Goal: Task Accomplishment & Management: Complete application form

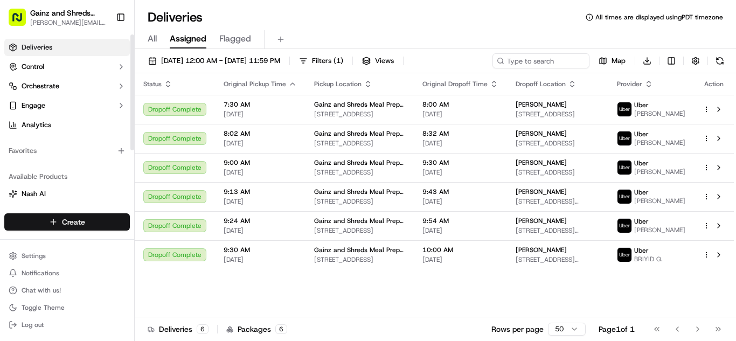
click at [74, 218] on html "Gainz and Shreds Meal Prep [PERSON_NAME][EMAIL_ADDRESS][DOMAIN_NAME] Toggle Sid…" at bounding box center [368, 170] width 736 height 341
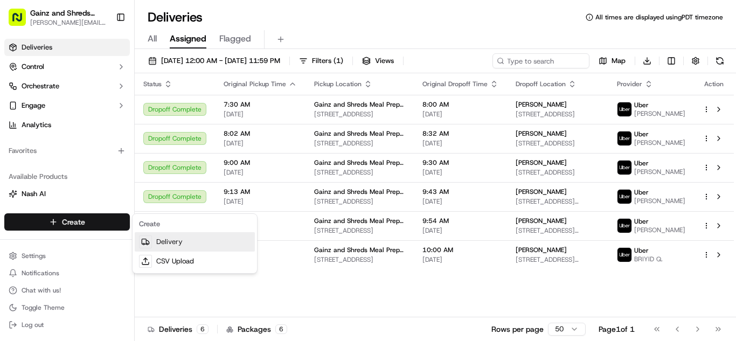
click at [179, 243] on link "Delivery" at bounding box center [195, 241] width 120 height 19
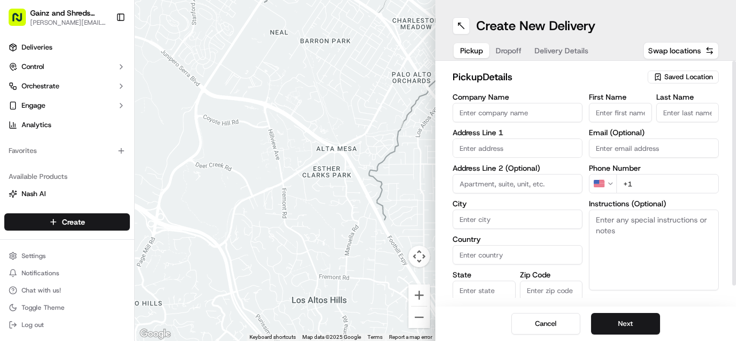
click at [697, 78] on span "Saved Location" at bounding box center [688, 77] width 48 height 10
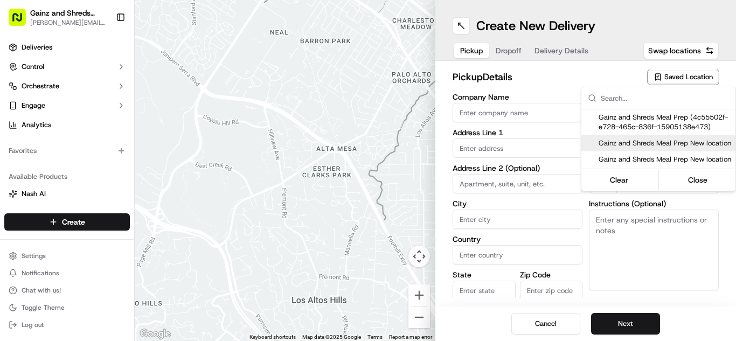
click at [676, 147] on span "Gainz and Shreds Meal Prep New location" at bounding box center [664, 143] width 132 height 10
type input "Gainz and Shreds Meal Prep New location"
type input "[STREET_ADDRESS]"
type input "[GEOGRAPHIC_DATA][PERSON_NAME]"
type input "US"
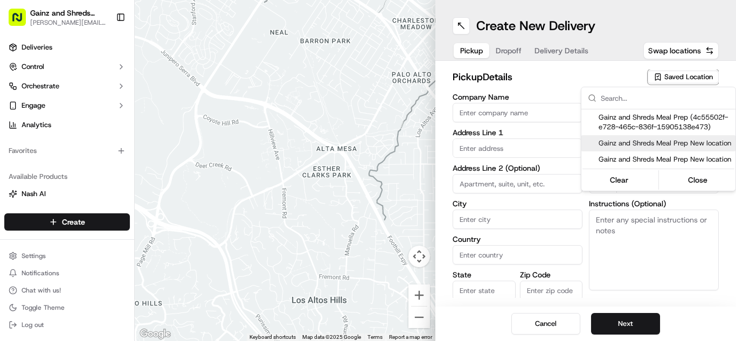
type input "CA"
type input "95125"
type input "[PERSON_NAME]"
type input "[PHONE_NUMBER]"
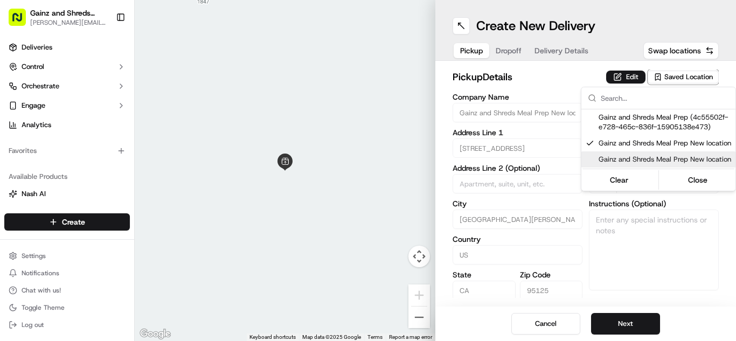
click at [633, 324] on html "Gainz and Shreds Meal Prep [PERSON_NAME][EMAIL_ADDRESS][DOMAIN_NAME] Toggle Sid…" at bounding box center [368, 170] width 736 height 341
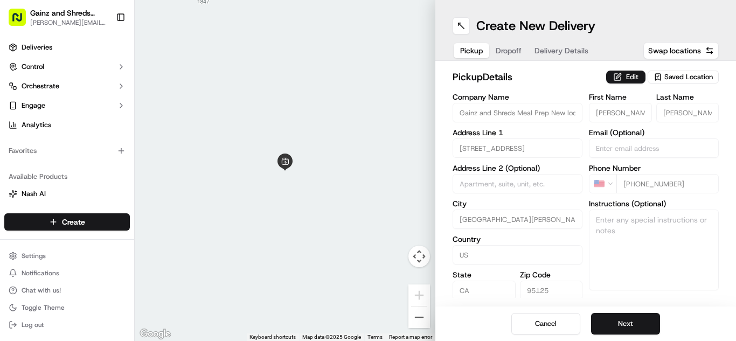
click at [633, 324] on button "Next" at bounding box center [625, 324] width 69 height 22
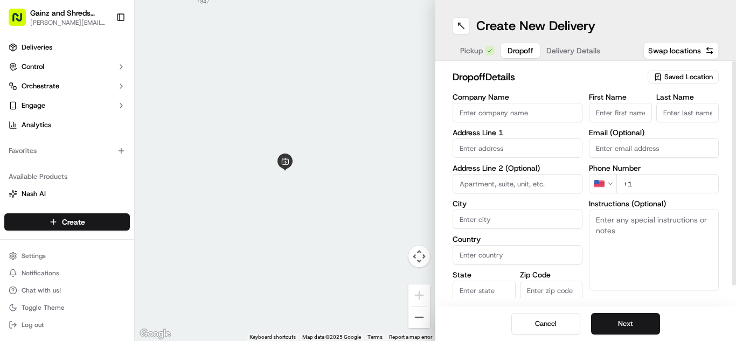
click at [616, 113] on input "First Name" at bounding box center [620, 112] width 63 height 19
type input "[PERSON_NAME]"
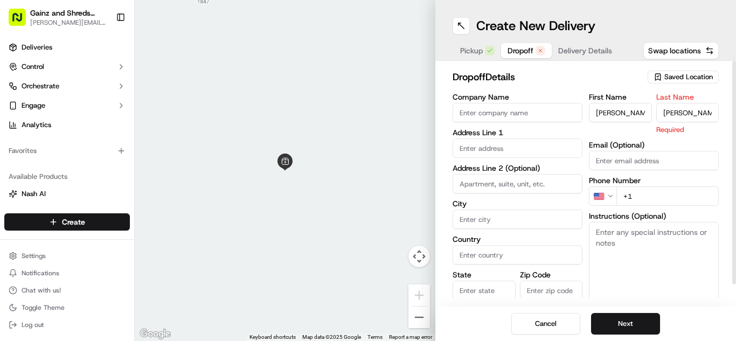
type input "[PERSON_NAME]"
click at [506, 149] on input "text" at bounding box center [517, 147] width 130 height 19
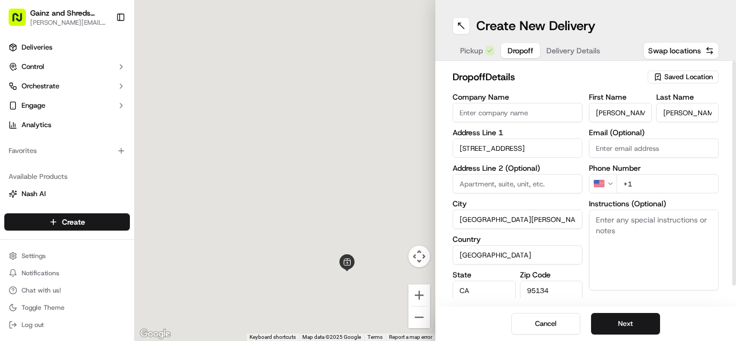
type input "Hall of records, [GEOGRAPHIC_DATA] A, [STREET_ADDRESS]"
type input "[GEOGRAPHIC_DATA][PERSON_NAME]"
type input "[GEOGRAPHIC_DATA]"
type input "CA"
type input "95134"
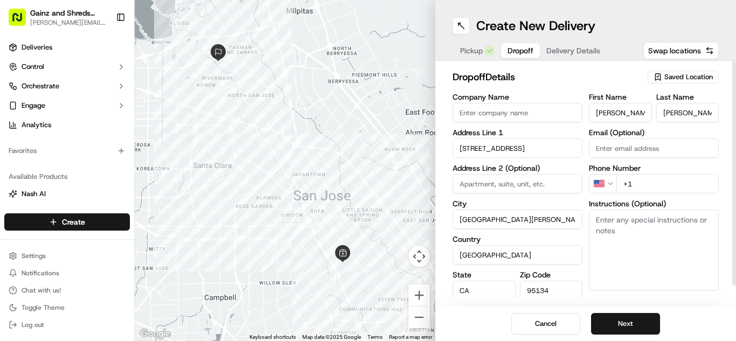
click at [493, 152] on input "[STREET_ADDRESS]" at bounding box center [517, 147] width 130 height 19
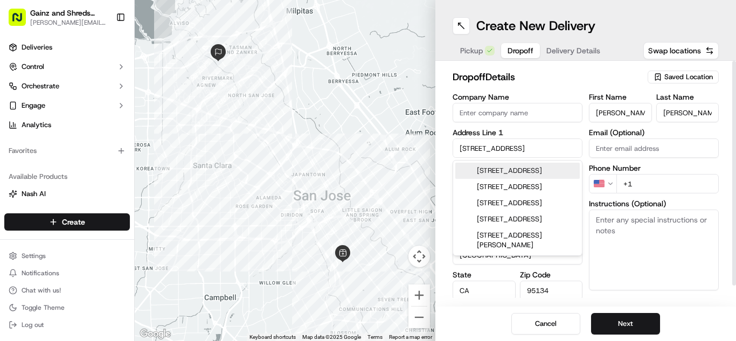
click at [493, 152] on input "[STREET_ADDRESS]" at bounding box center [517, 147] width 130 height 19
click at [493, 144] on input "[STREET_ADDRESS]" at bounding box center [517, 147] width 130 height 19
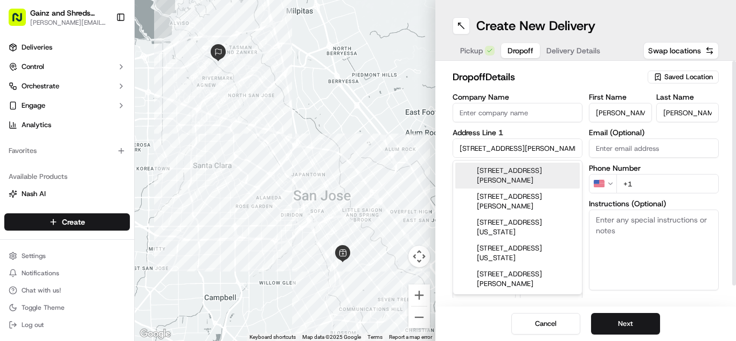
type input "[STREET_ADDRESS][PERSON_NAME]"
type input "95110"
type input "[STREET_ADDRESS][PERSON_NAME]"
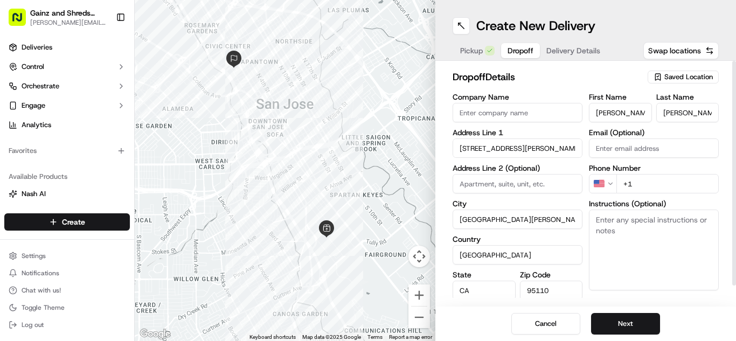
click at [653, 183] on input "+1" at bounding box center [667, 183] width 102 height 19
type input "[PHONE_NUMBER]"
click at [611, 326] on button "Next" at bounding box center [625, 324] width 69 height 22
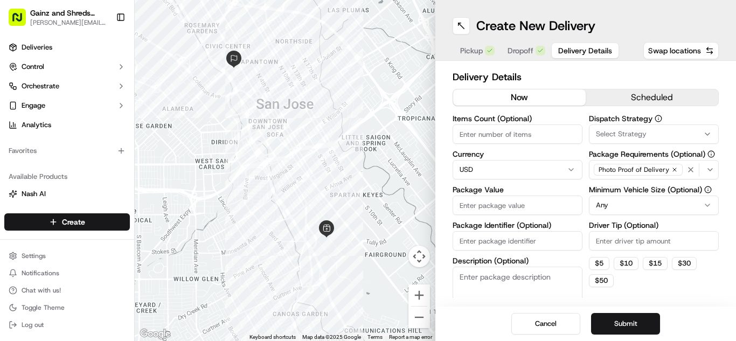
click at [525, 57] on button "Dropoff" at bounding box center [526, 50] width 51 height 15
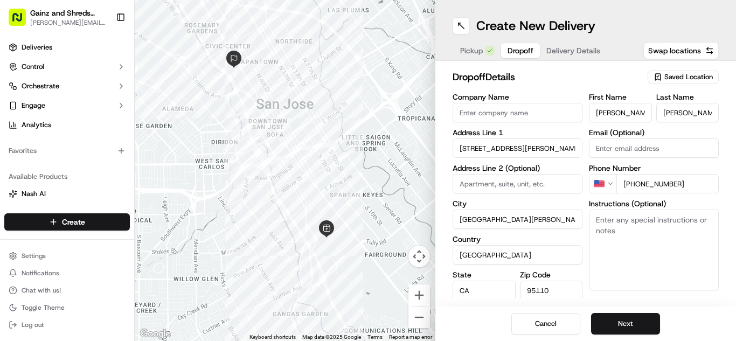
click at [583, 49] on span "Delivery Details" at bounding box center [573, 50] width 54 height 11
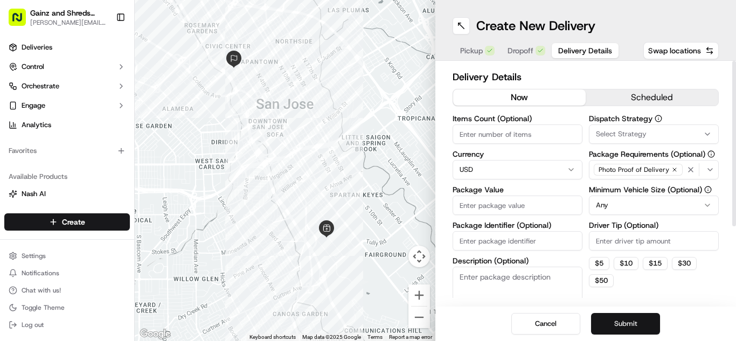
click at [624, 320] on button "Submit" at bounding box center [625, 324] width 69 height 22
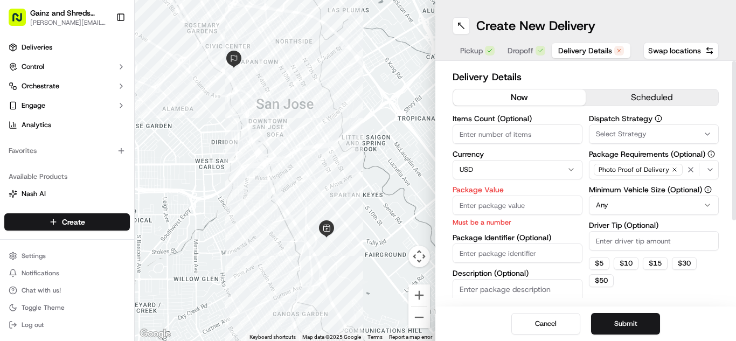
click at [507, 205] on input "Package Value" at bounding box center [517, 205] width 130 height 19
type input "50"
click at [643, 319] on button "Submit" at bounding box center [625, 324] width 69 height 22
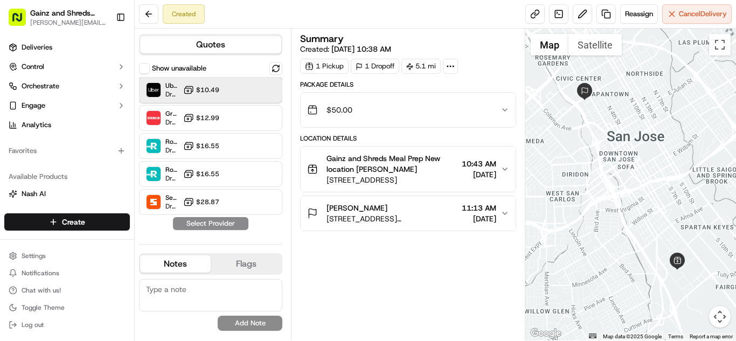
click at [219, 86] on div "Uber Dropoff ETA 26 minutes $10.49" at bounding box center [210, 90] width 143 height 26
click at [228, 222] on button "Assign Provider" at bounding box center [210, 223] width 76 height 13
